Goal: Find specific page/section: Find specific page/section

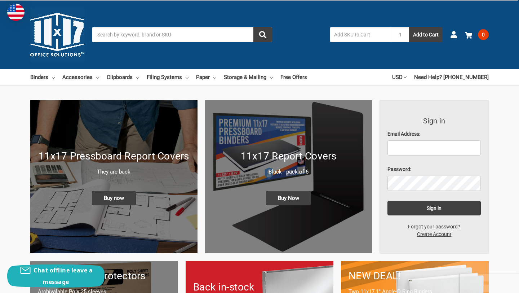
click at [142, 36] on input "Search" at bounding box center [182, 34] width 180 height 15
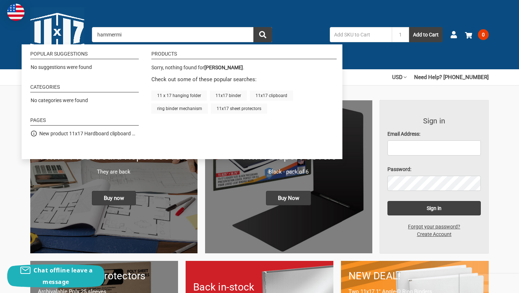
type input "hammermil"
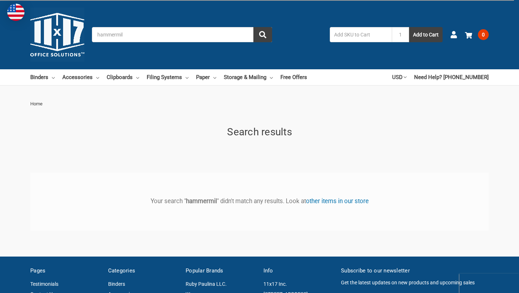
click at [133, 36] on input "hammermil" at bounding box center [182, 34] width 180 height 15
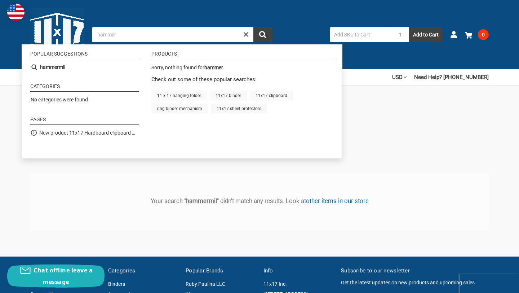
type input "hammer"
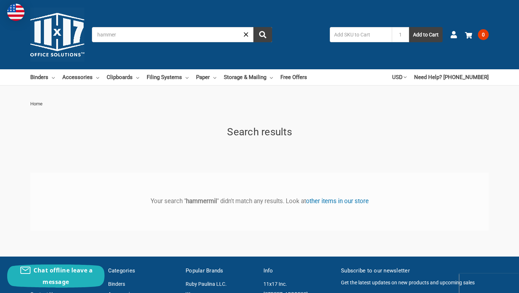
click at [249, 21] on div "Toggle menu Search hammer 0 product results for 'hammer' 1 Add to Cart Account …" at bounding box center [259, 34] width 519 height 69
click at [199, 79] on link "Paper" at bounding box center [206, 77] width 20 height 16
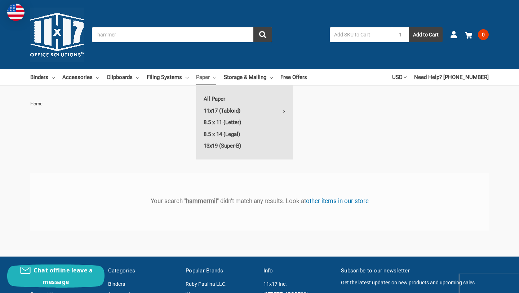
click at [218, 109] on link "11x17 (Tabloid)" at bounding box center [244, 111] width 97 height 12
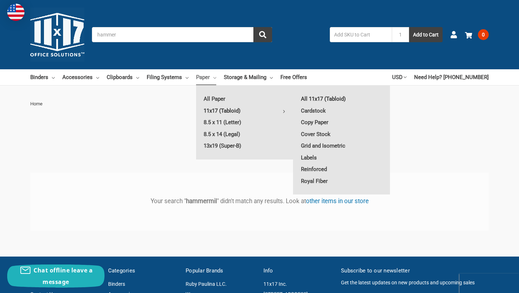
click at [328, 97] on link "All 11x17 (Tabloid)" at bounding box center [341, 99] width 97 height 12
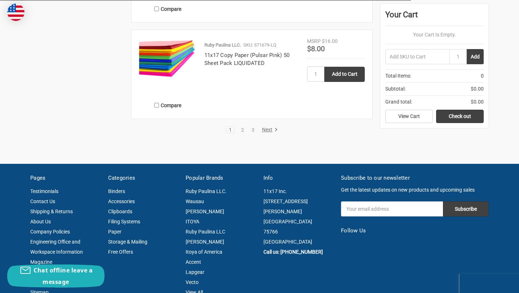
scroll to position [1371, 0]
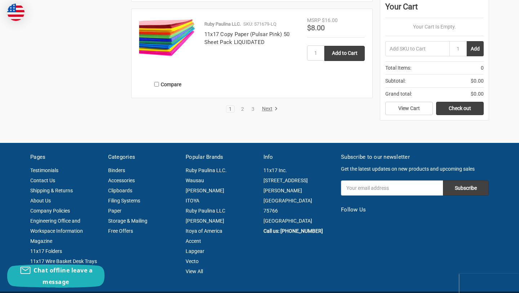
click at [270, 109] on link "Next" at bounding box center [268, 109] width 18 height 6
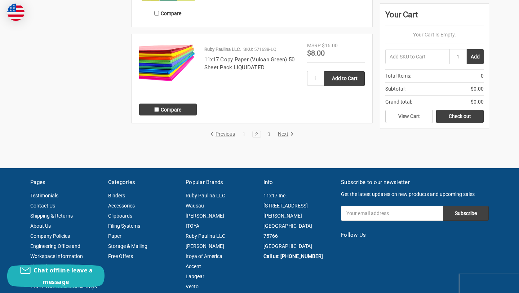
scroll to position [1268, 0]
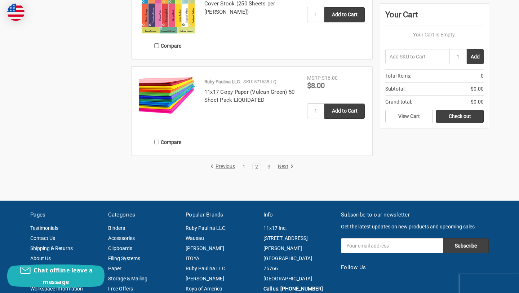
click at [285, 167] on link "Next" at bounding box center [284, 166] width 18 height 6
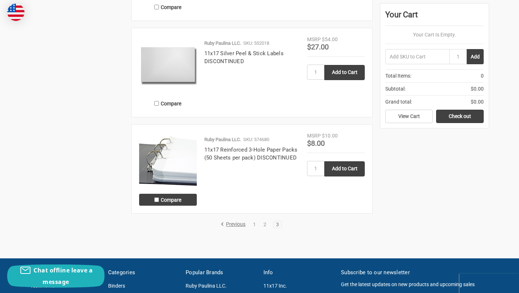
scroll to position [1115, 0]
